Goal: Book appointment/travel/reservation

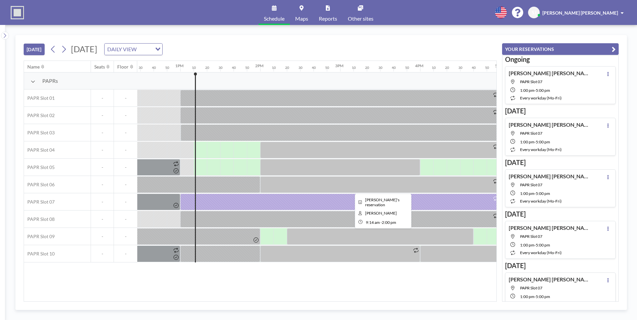
scroll to position [0, 1039]
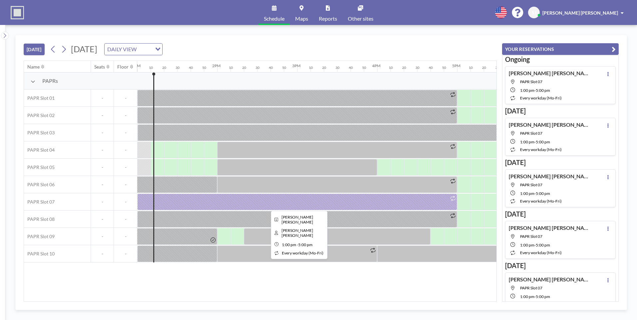
drag, startPoint x: 200, startPoint y: 202, endPoint x: 181, endPoint y: 289, distance: 88.7
click at [181, 289] on div "Name Seats Floor 12AM 10 20 30 40 50 1AM 10 20 30 40 50 2AM 10 20 30 40 50 3AM …" at bounding box center [260, 181] width 472 height 241
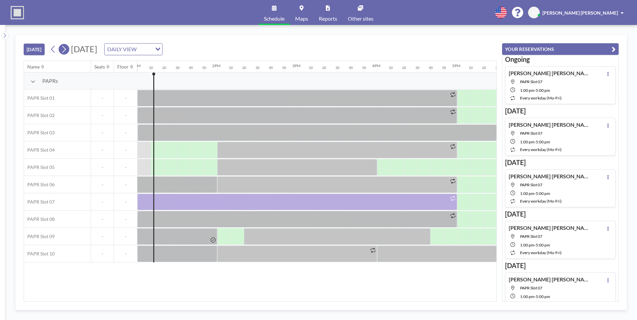
click at [63, 49] on icon at bounding box center [64, 49] width 6 height 10
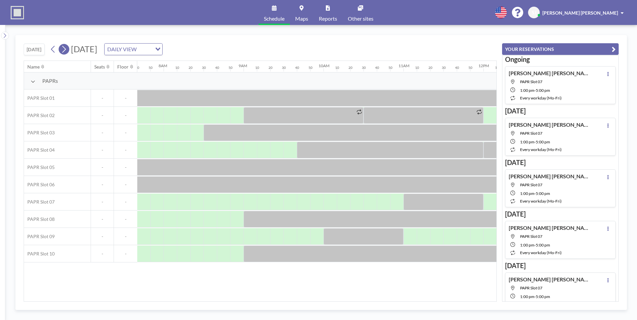
scroll to position [0, 639]
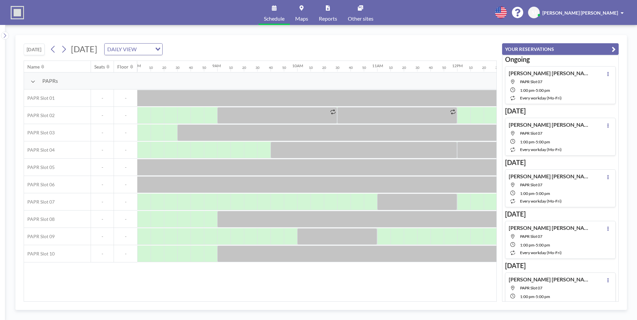
drag, startPoint x: 197, startPoint y: 302, endPoint x: 189, endPoint y: 302, distance: 8.7
click at [189, 302] on div "Name Seats Floor 12AM 10 20 30 40 50 1AM 10 20 30 40 50 2AM 10 20 30 40 50 3AM …" at bounding box center [260, 181] width 473 height 241
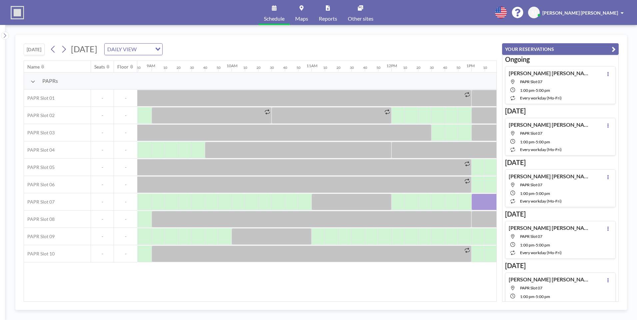
scroll to position [0, 711]
click at [320, 45] on div "TODAY Tuesday, August 19, 2025 DAILY VIEW Loading..." at bounding box center [260, 47] width 473 height 25
click at [55, 50] on icon at bounding box center [53, 49] width 6 height 10
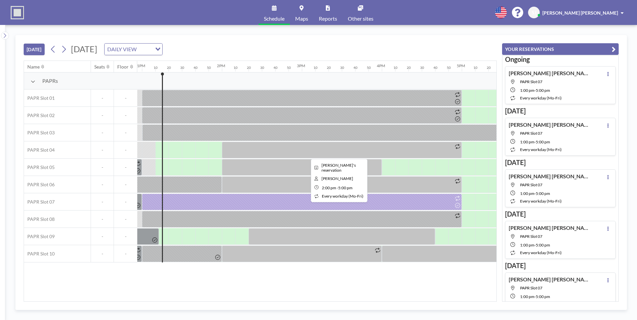
scroll to position [0, 1039]
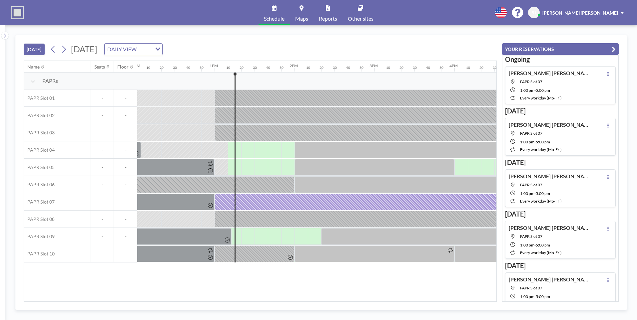
scroll to position [0, 1039]
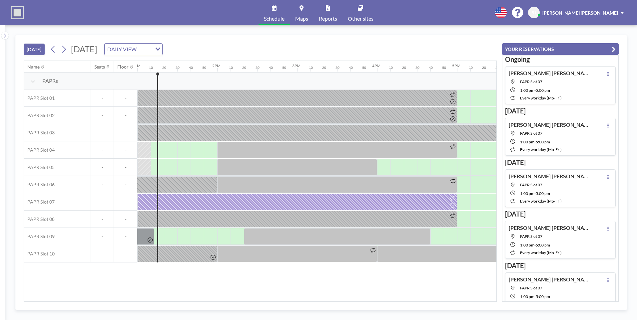
click at [206, 294] on div "Name Seats Floor 12AM 10 20 30 40 50 1AM 10 20 30 40 50 2AM 10 20 30 40 50 3AM …" at bounding box center [260, 181] width 472 height 241
